Goal: Transaction & Acquisition: Purchase product/service

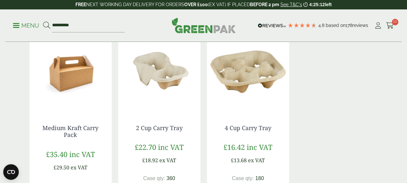
scroll to position [546, 0]
click at [73, 153] on span "inc VAT" at bounding box center [82, 153] width 26 height 10
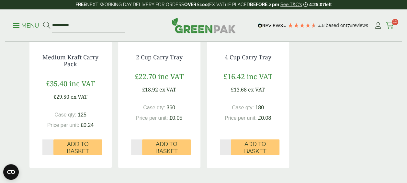
click at [390, 27] on icon at bounding box center [390, 25] width 8 height 6
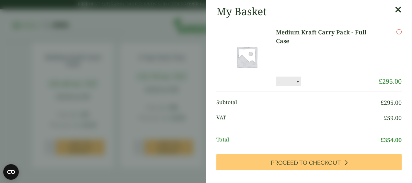
click at [384, 12] on div "My Basket" at bounding box center [308, 11] width 185 height 12
click at [395, 11] on icon at bounding box center [398, 9] width 7 height 9
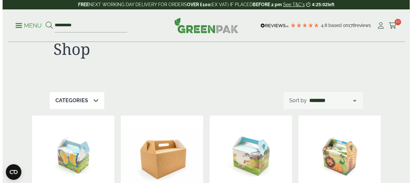
scroll to position [0, 0]
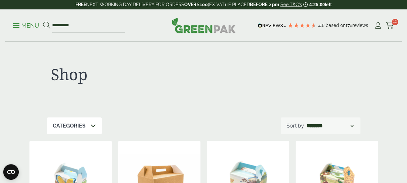
click at [17, 29] on p "Menu" at bounding box center [26, 26] width 26 height 8
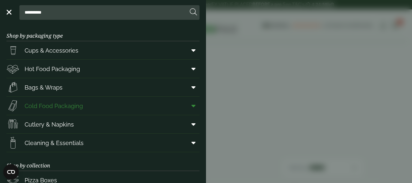
scroll to position [123, 0]
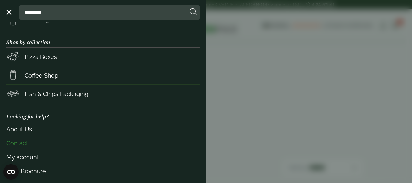
click at [22, 147] on link "Contact" at bounding box center [102, 143] width 193 height 14
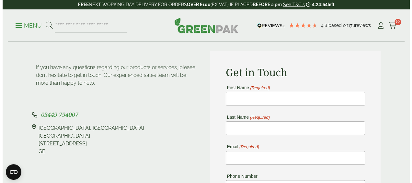
scroll to position [50, 0]
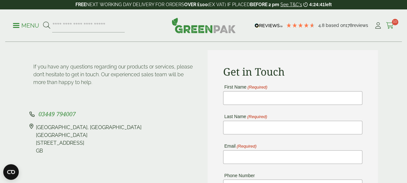
click at [388, 29] on link "Cart 10" at bounding box center [390, 26] width 8 height 10
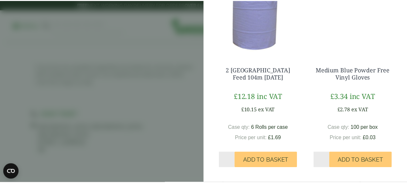
scroll to position [0, 0]
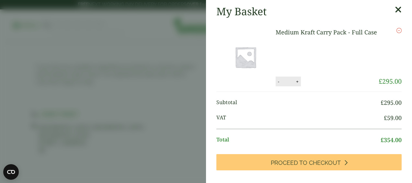
click at [395, 10] on icon at bounding box center [398, 9] width 7 height 9
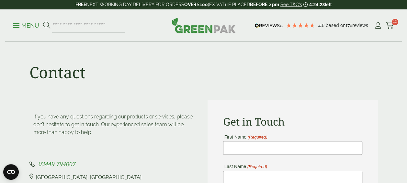
click at [22, 25] on p "Menu" at bounding box center [26, 26] width 26 height 8
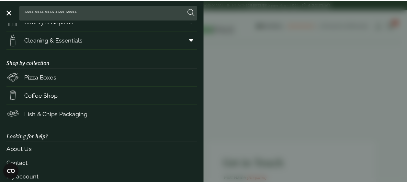
scroll to position [103, 0]
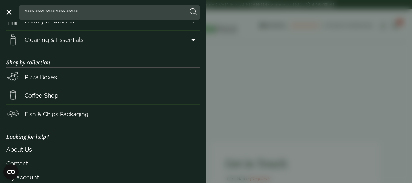
click at [11, 15] on div at bounding box center [102, 12] width 193 height 15
click at [6, 10] on link "Menu" at bounding box center [8, 11] width 6 height 6
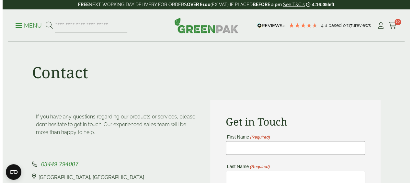
scroll to position [3, 0]
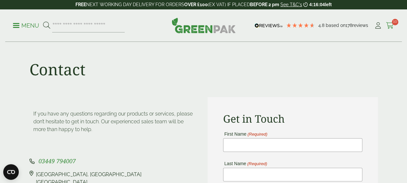
click at [387, 22] on icon at bounding box center [390, 25] width 8 height 6
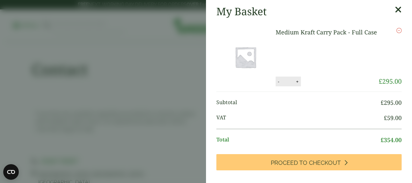
click at [246, 63] on img at bounding box center [245, 57] width 58 height 58
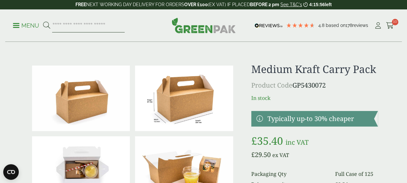
click at [67, 25] on input "search" at bounding box center [88, 26] width 72 height 14
type input "**********"
click at [43, 21] on button at bounding box center [46, 25] width 7 height 8
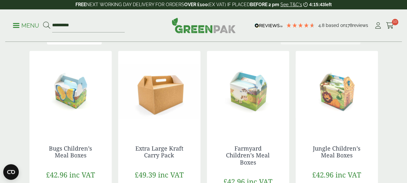
scroll to position [89, 0]
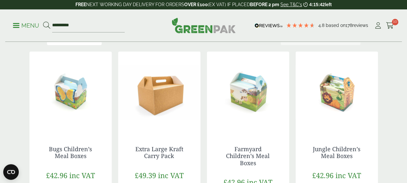
click at [164, 97] on img at bounding box center [159, 91] width 82 height 81
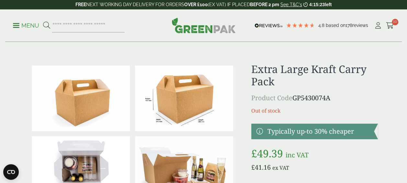
click at [394, 25] on div "Menu 4.8 Based on 178 reviews My Account" at bounding box center [203, 25] width 396 height 32
click at [392, 23] on span "10" at bounding box center [395, 22] width 6 height 6
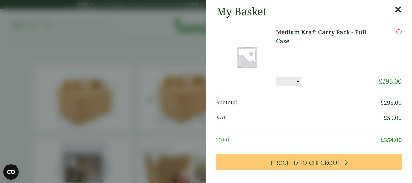
click at [285, 32] on link "Medium Kraft Carry Pack - Full Case" at bounding box center [327, 36] width 103 height 17
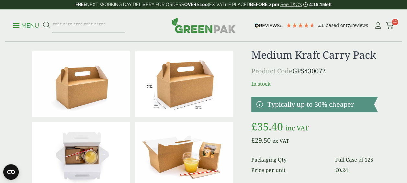
scroll to position [15, 0]
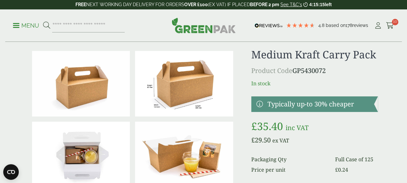
click at [295, 72] on p "Product Code GP5430072" at bounding box center [314, 71] width 127 height 10
drag, startPoint x: 327, startPoint y: 72, endPoint x: 295, endPoint y: 69, distance: 32.2
click at [295, 69] on p "Product Code GP5430072" at bounding box center [314, 71] width 127 height 10
copy p "GP5430072"
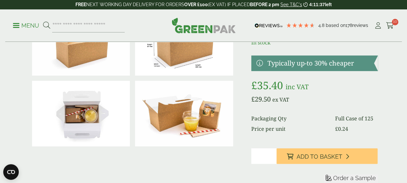
scroll to position [0, 0]
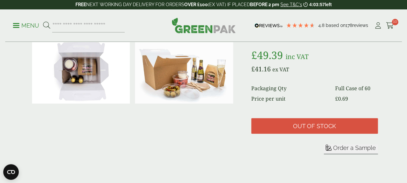
scroll to position [59, 0]
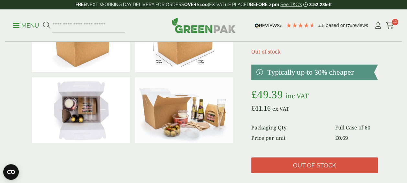
click at [143, 87] on img at bounding box center [184, 109] width 98 height 65
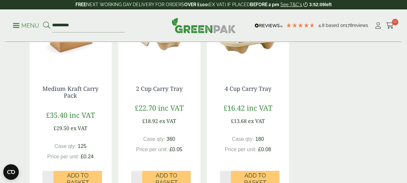
scroll to position [585, 0]
